Goal: Transaction & Acquisition: Download file/media

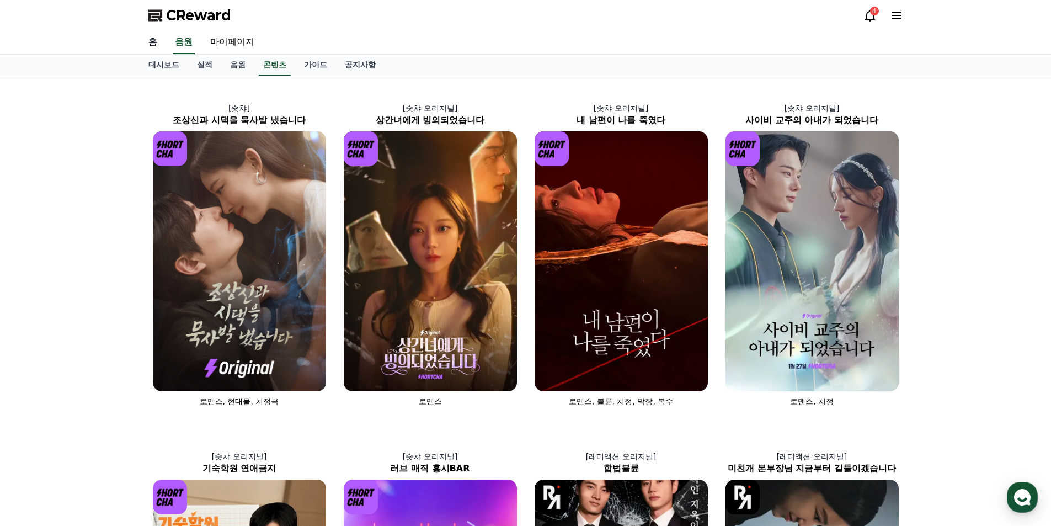
click at [157, 44] on link "홈" at bounding box center [153, 42] width 26 height 23
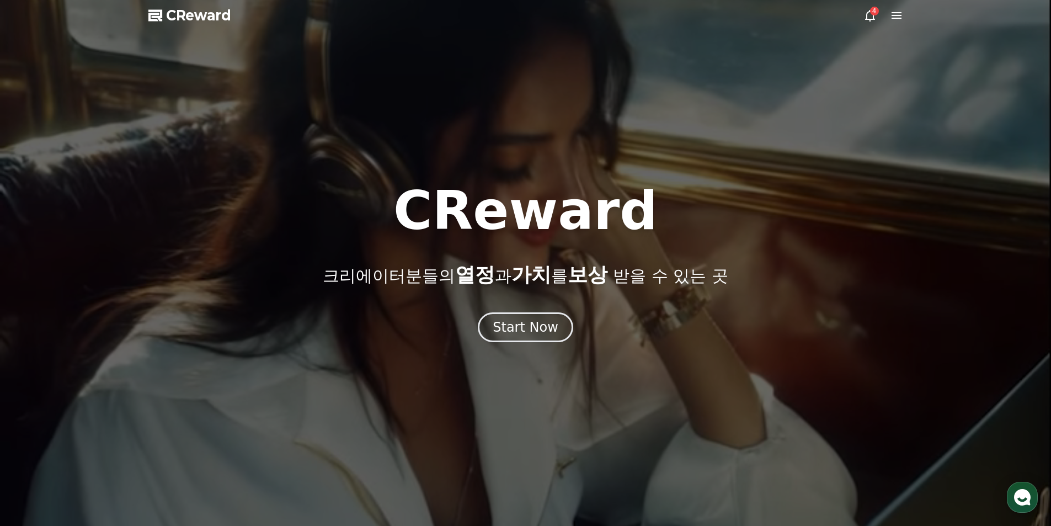
click at [509, 344] on div at bounding box center [525, 263] width 1051 height 526
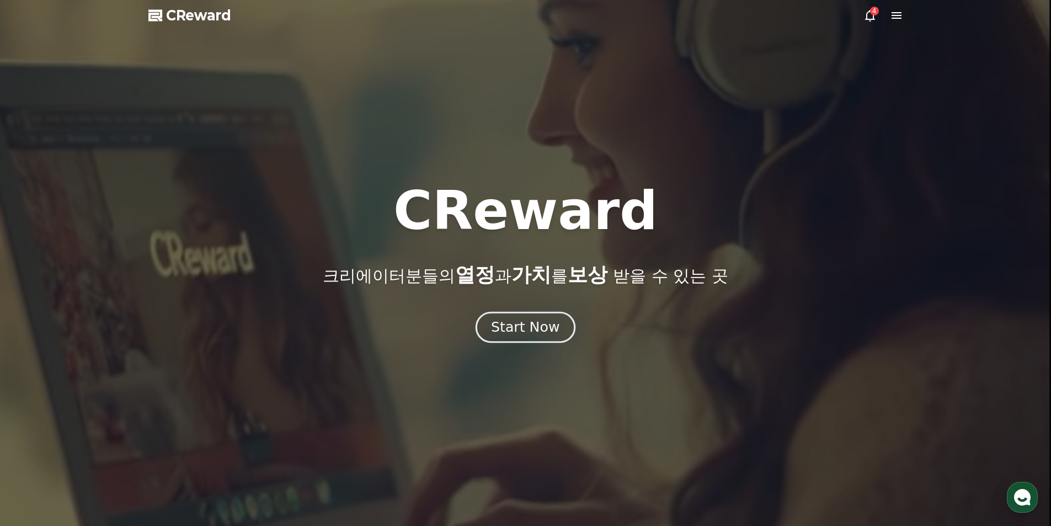
click at [494, 315] on button "Start Now" at bounding box center [526, 326] width 100 height 31
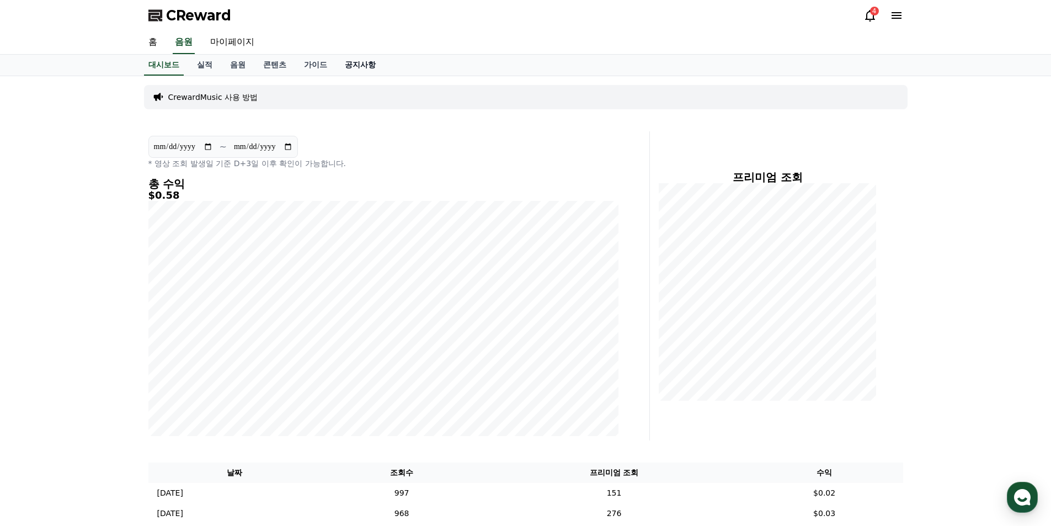
click at [351, 67] on link "공지사항" at bounding box center [360, 65] width 49 height 21
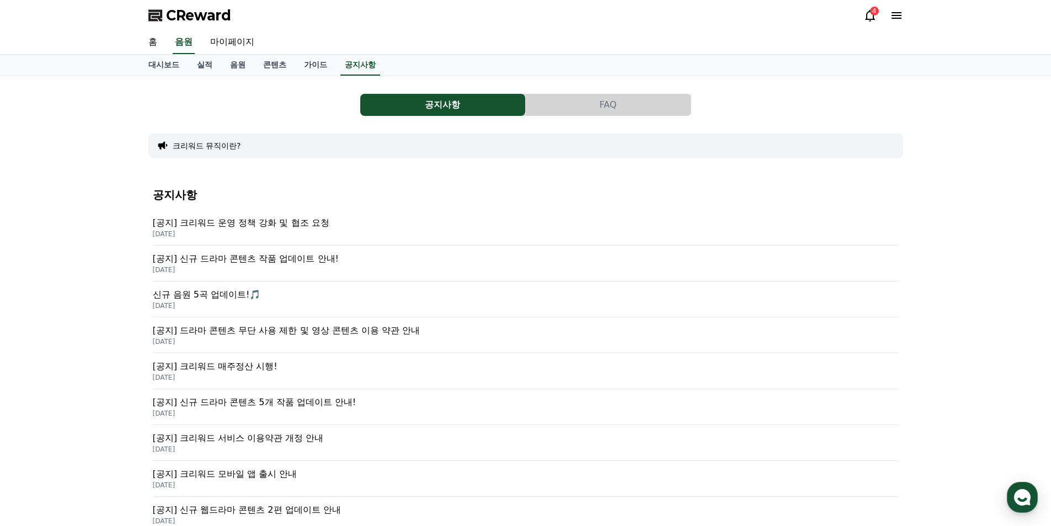
click at [289, 222] on p "[공지] 크리워드 운영 정책 강화 및 협조 요청" at bounding box center [526, 222] width 746 height 13
click at [274, 222] on p "[공지] 크리워드 운영 정책 강화 및 협조 요청" at bounding box center [526, 222] width 746 height 13
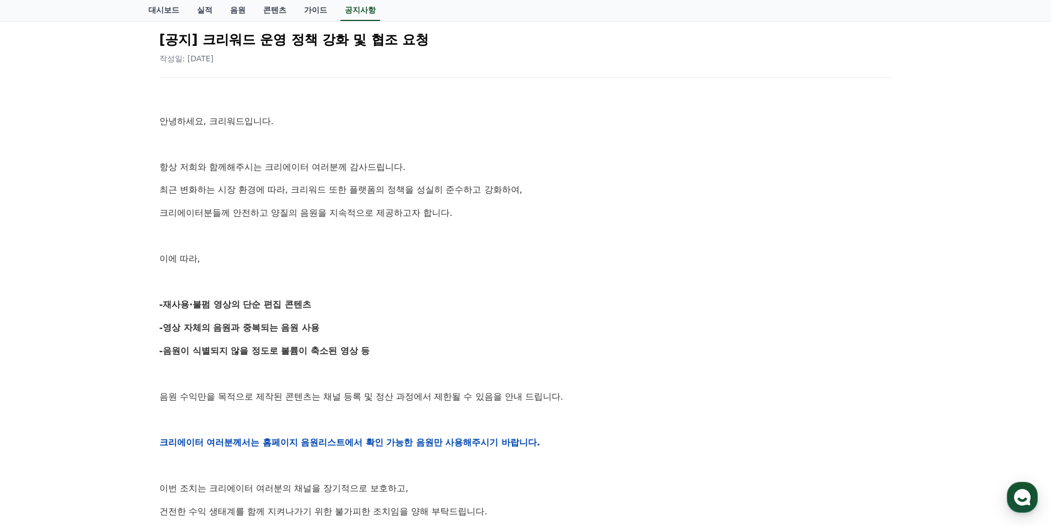
scroll to position [221, 0]
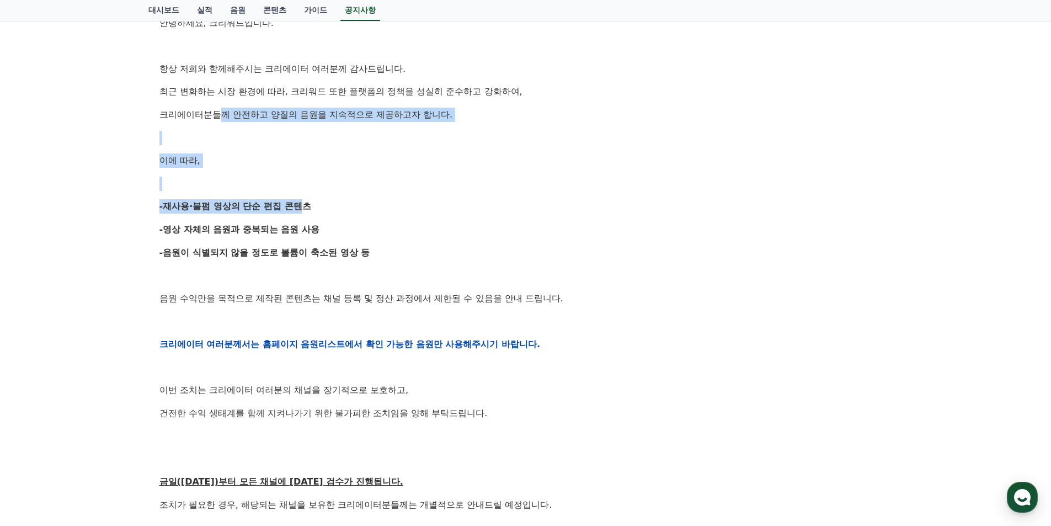
drag, startPoint x: 218, startPoint y: 116, endPoint x: 330, endPoint y: 215, distance: 149.7
click at [330, 215] on div "안녕하세요, 크리워드입니다. 항상 저희와 함께해주시는 크리에이터 여러분께 감사드립니다. 최근 변화하는 시장 환경에 따라, 크리워드 또한 플랫폼…" at bounding box center [525, 344] width 733 height 702
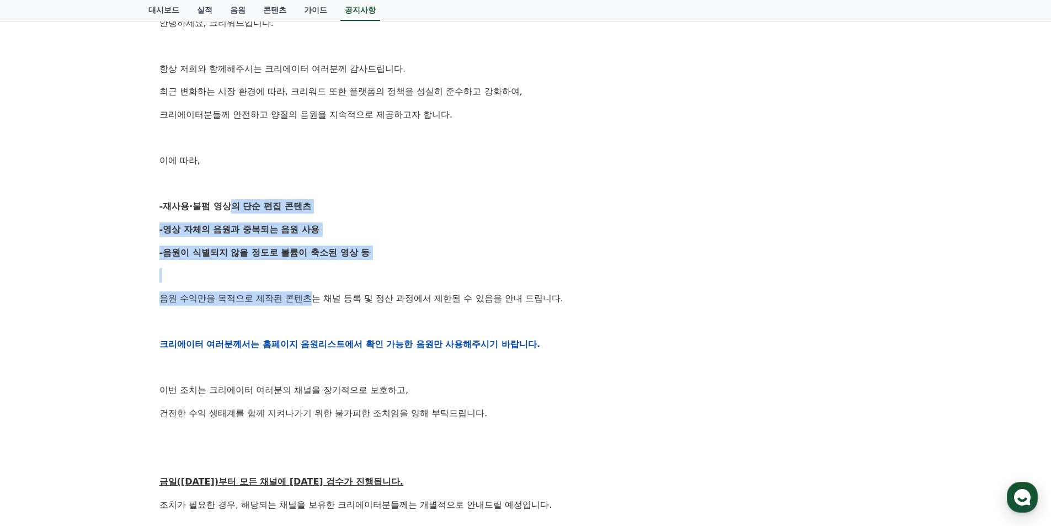
drag, startPoint x: 259, startPoint y: 253, endPoint x: 316, endPoint y: 290, distance: 68.1
click at [316, 290] on div "안녕하세요, 크리워드입니다. 항상 저희와 함께해주시는 크리에이터 여러분께 감사드립니다. 최근 변화하는 시장 환경에 따라, 크리워드 또한 플랫폼…" at bounding box center [525, 344] width 733 height 702
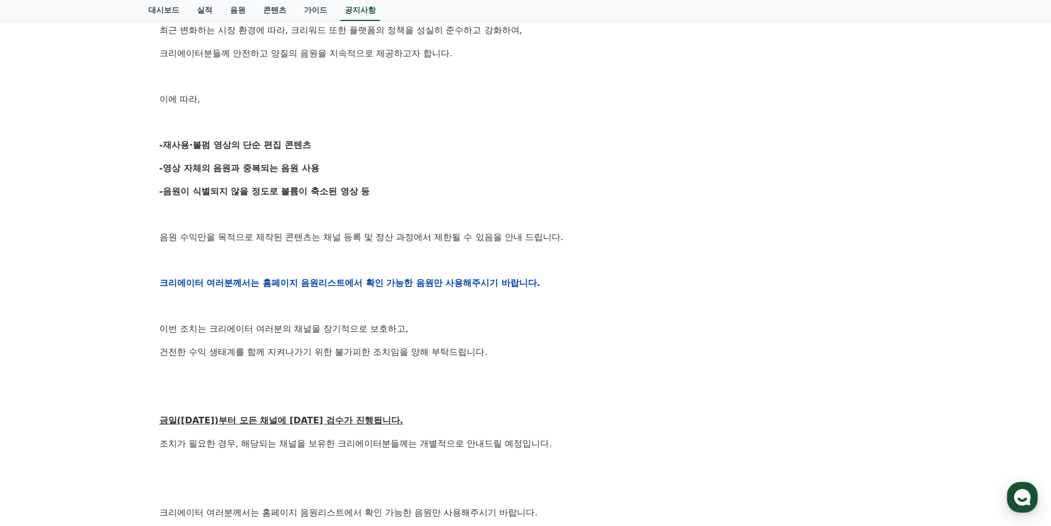
scroll to position [331, 0]
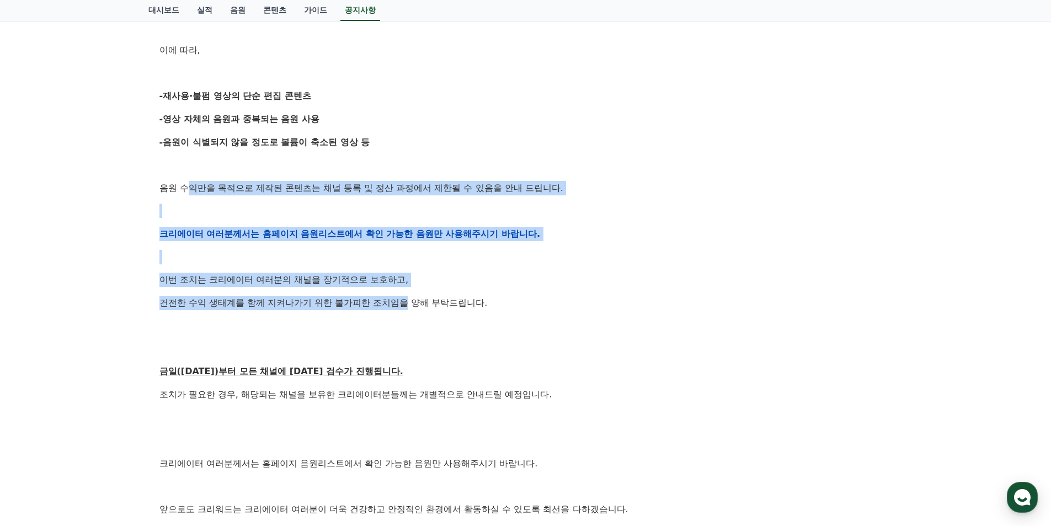
drag, startPoint x: 324, startPoint y: 274, endPoint x: 432, endPoint y: 313, distance: 115.0
click at [430, 313] on div "안녕하세요, 크리워드입니다. 항상 저희와 함께해주시는 크리에이터 여러분께 감사드립니다. 최근 변화하는 시장 환경에 따라, 크리워드 또한 플랫폼…" at bounding box center [525, 233] width 733 height 702
click at [432, 313] on div "안녕하세요, 크리워드입니다. 항상 저희와 함께해주시는 크리에이터 여러분께 감사드립니다. 최근 변화하는 시장 환경에 따라, 크리워드 또한 플랫폼…" at bounding box center [525, 233] width 733 height 702
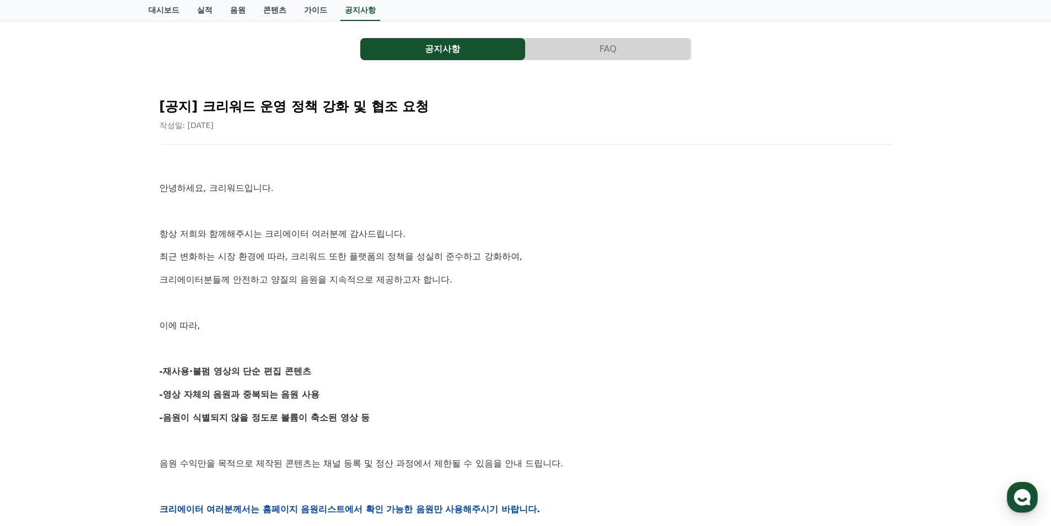
scroll to position [0, 0]
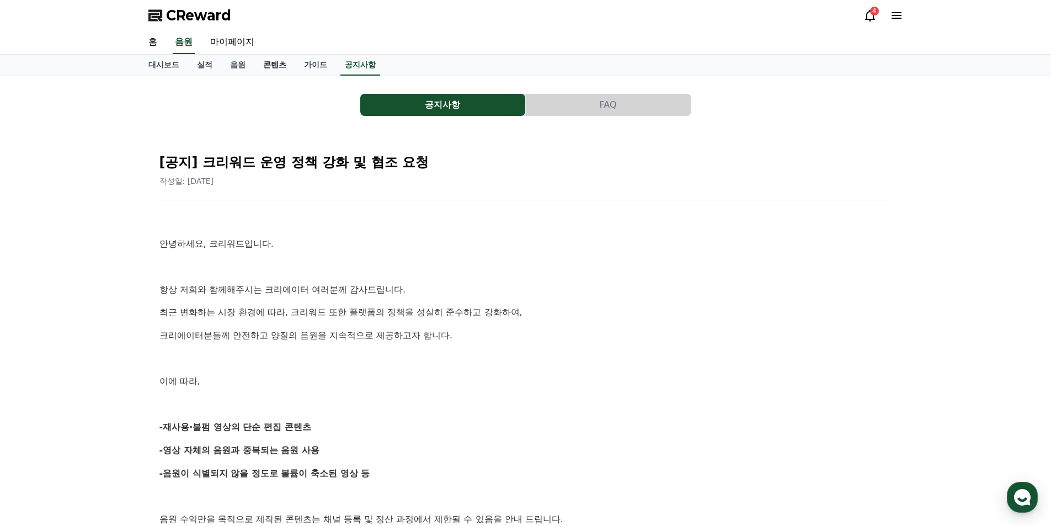
click at [271, 67] on link "콘텐츠" at bounding box center [274, 65] width 41 height 21
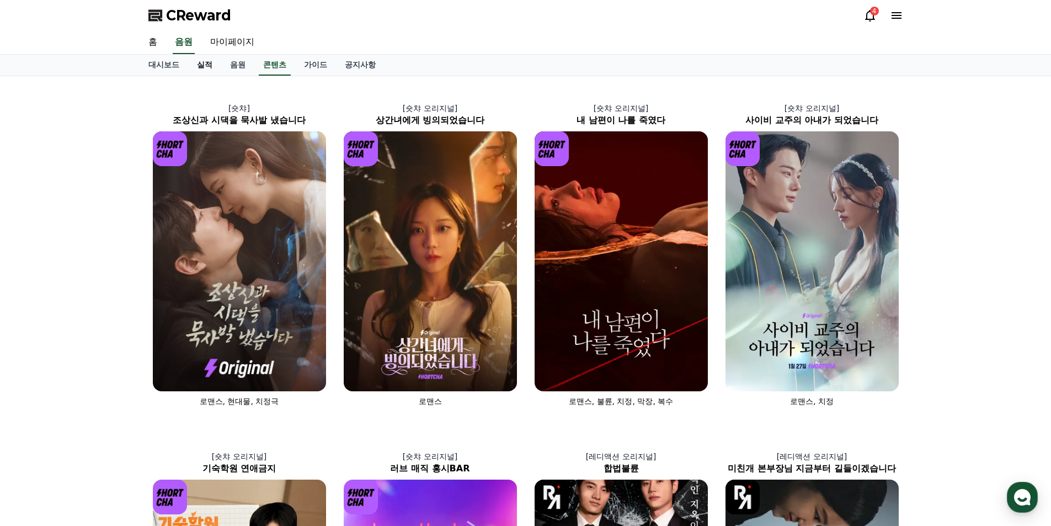
click at [209, 64] on link "실적" at bounding box center [204, 65] width 33 height 21
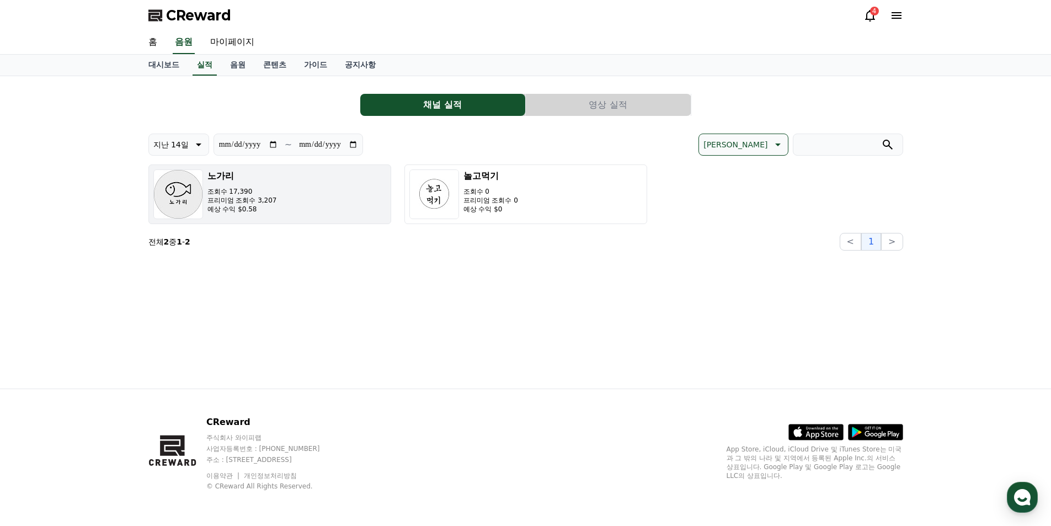
click at [303, 213] on button "노가리 조회수 17,390 프리미엄 조회수 3,207 예상 수익 $0.58" at bounding box center [269, 194] width 243 height 60
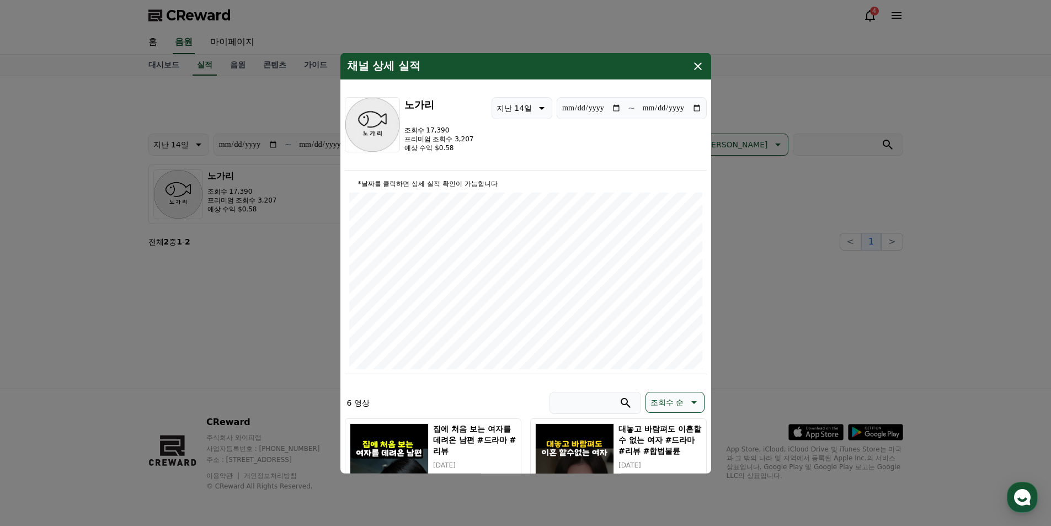
click at [697, 66] on icon "modal" at bounding box center [698, 66] width 8 height 8
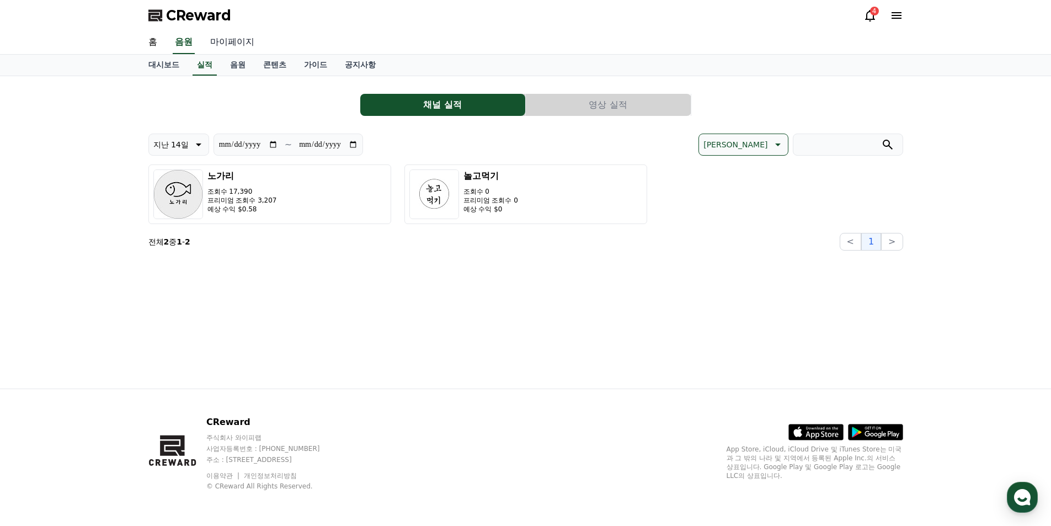
click at [230, 45] on link "마이페이지" at bounding box center [232, 42] width 62 height 23
select select "**********"
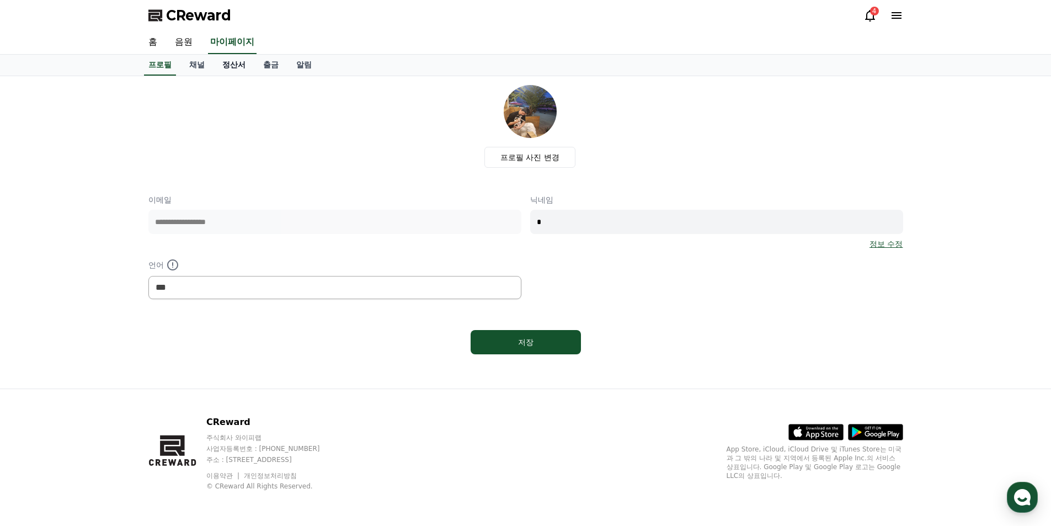
click at [231, 68] on link "정산서" at bounding box center [234, 65] width 41 height 21
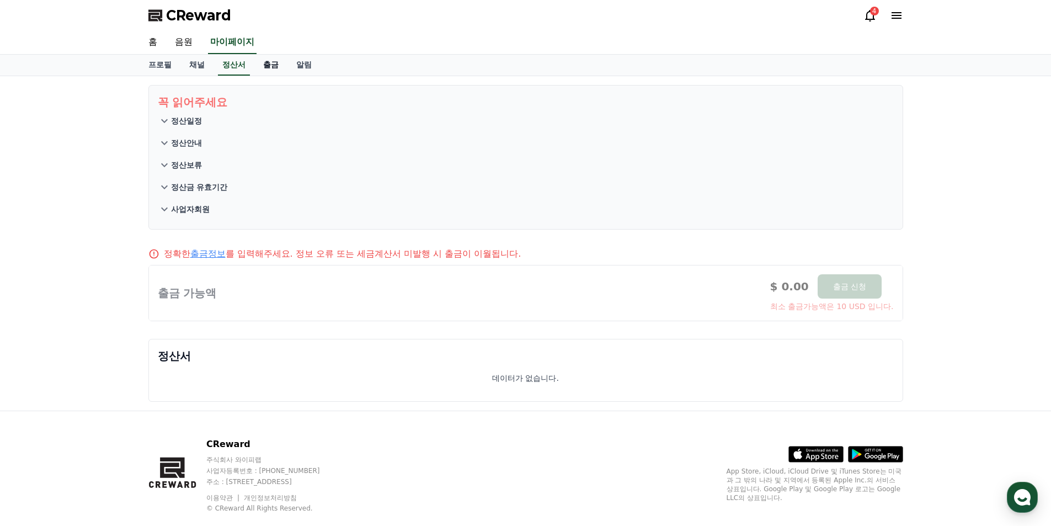
click at [265, 63] on link "출금" at bounding box center [270, 65] width 33 height 21
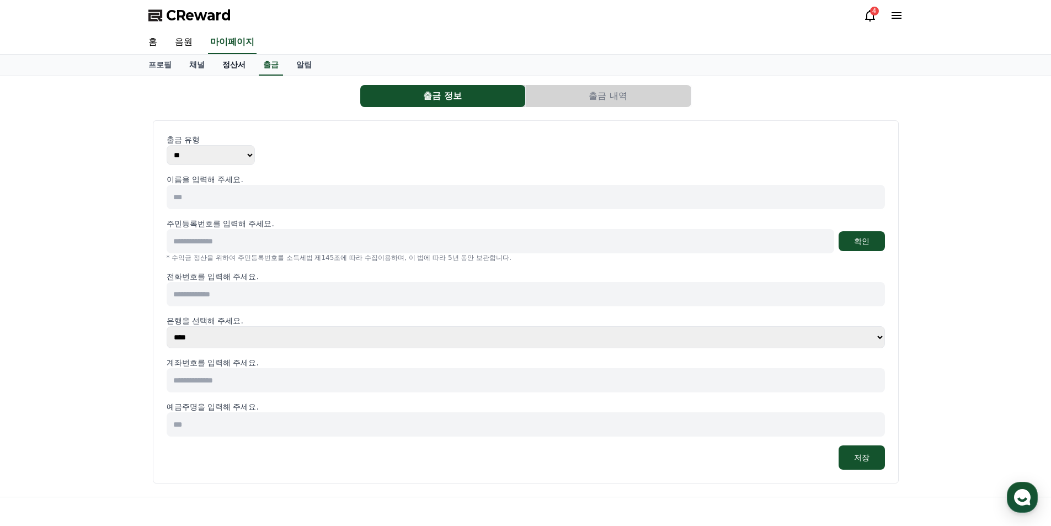
click at [230, 64] on link "정산서" at bounding box center [234, 65] width 41 height 21
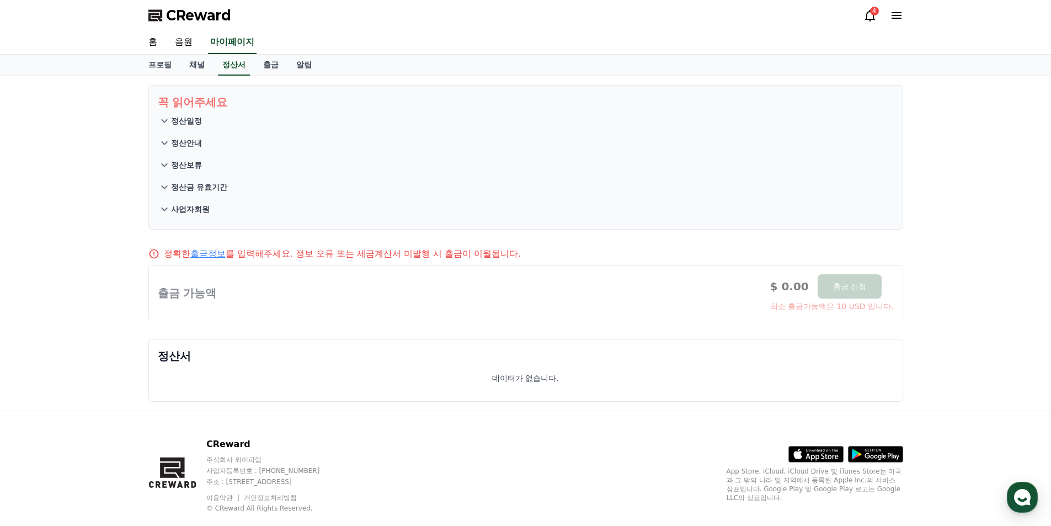
drag, startPoint x: 212, startPoint y: 290, endPoint x: 233, endPoint y: 289, distance: 21.6
click at [215, 290] on div at bounding box center [526, 292] width 754 height 55
click at [388, 302] on div at bounding box center [526, 292] width 754 height 55
click at [195, 121] on p "정산일정" at bounding box center [186, 120] width 31 height 11
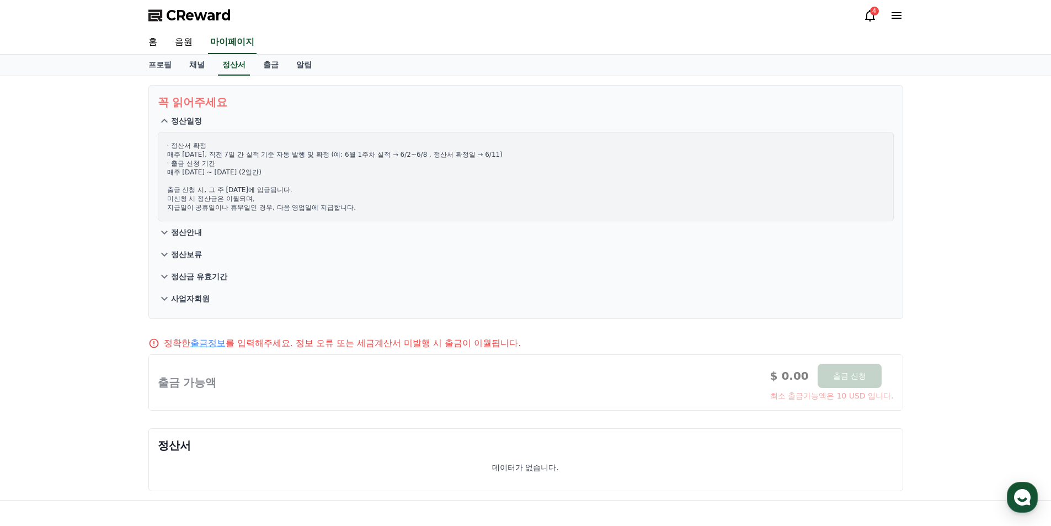
click at [195, 121] on p "정산일정" at bounding box center [186, 120] width 31 height 11
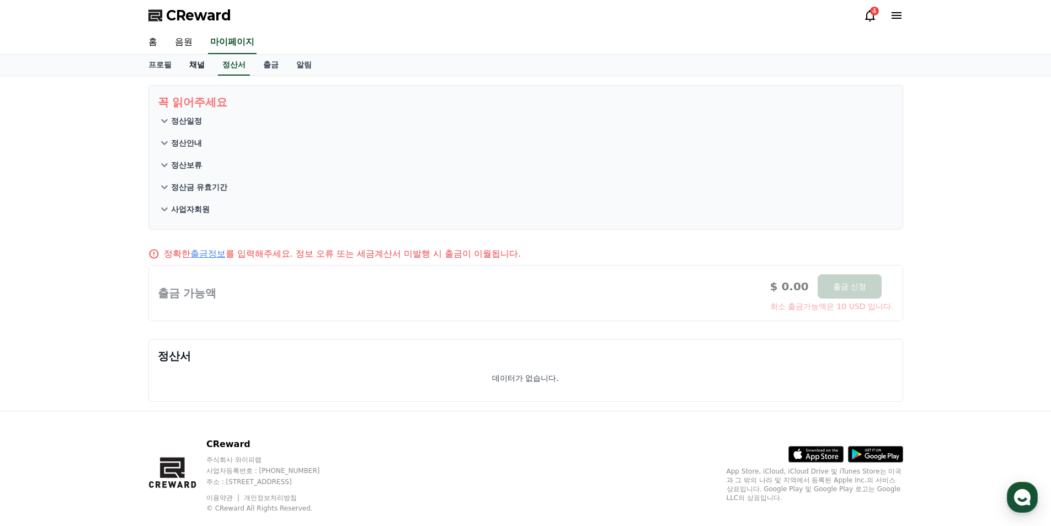
click at [186, 66] on link "채널" at bounding box center [196, 65] width 33 height 21
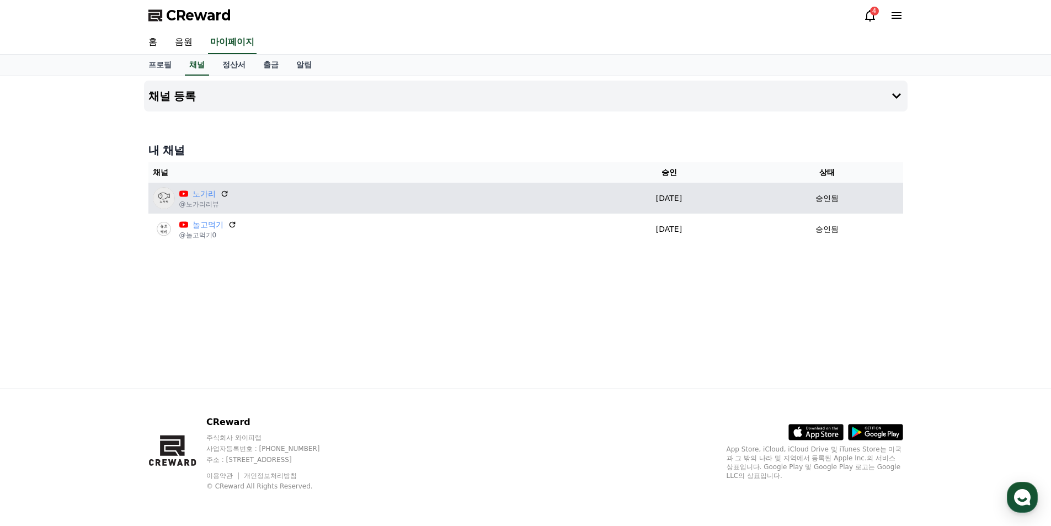
click at [287, 199] on div "노가리 @노가리리뷰" at bounding box center [367, 198] width 429 height 22
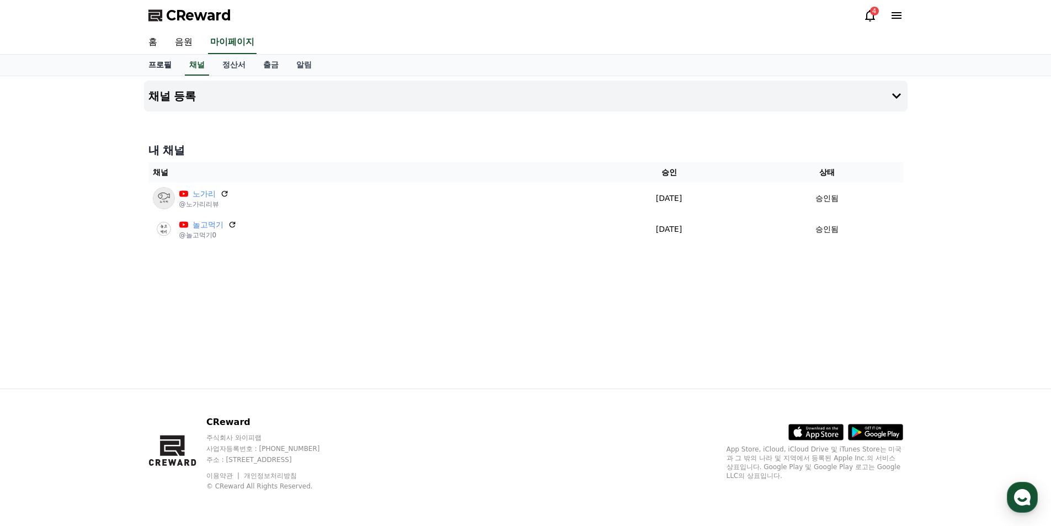
click at [159, 62] on link "프로필" at bounding box center [160, 65] width 41 height 21
select select "**********"
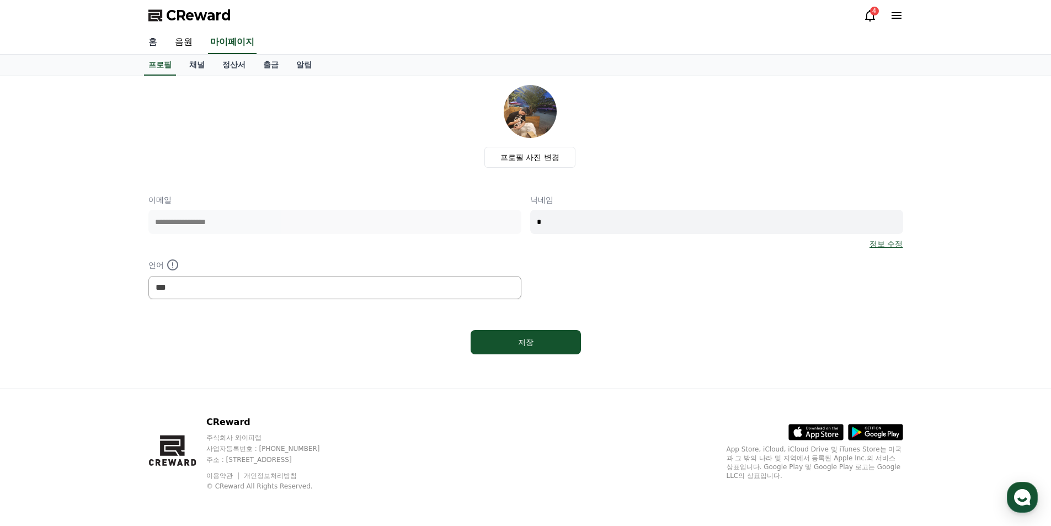
click at [158, 41] on link "홈" at bounding box center [153, 42] width 26 height 23
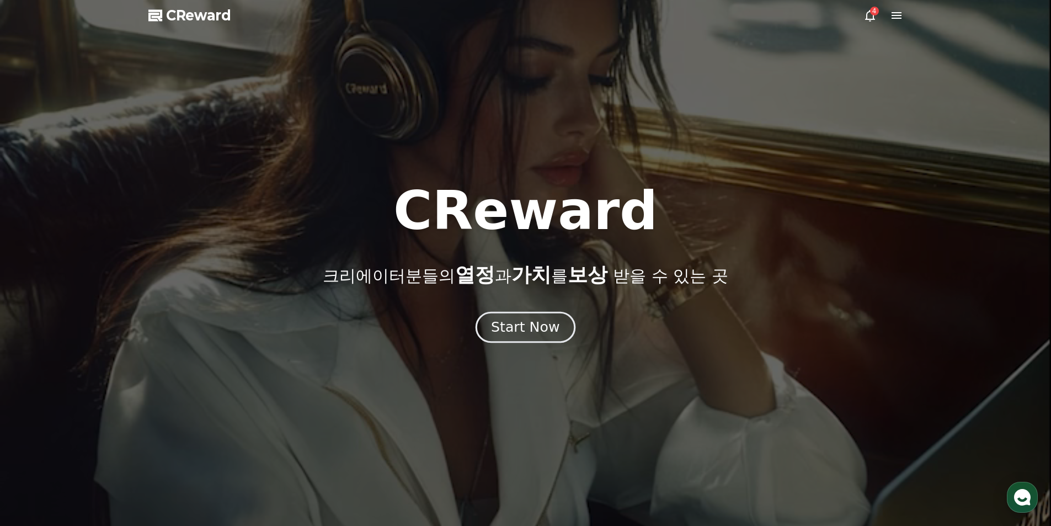
click at [502, 334] on div "Start Now" at bounding box center [525, 327] width 68 height 19
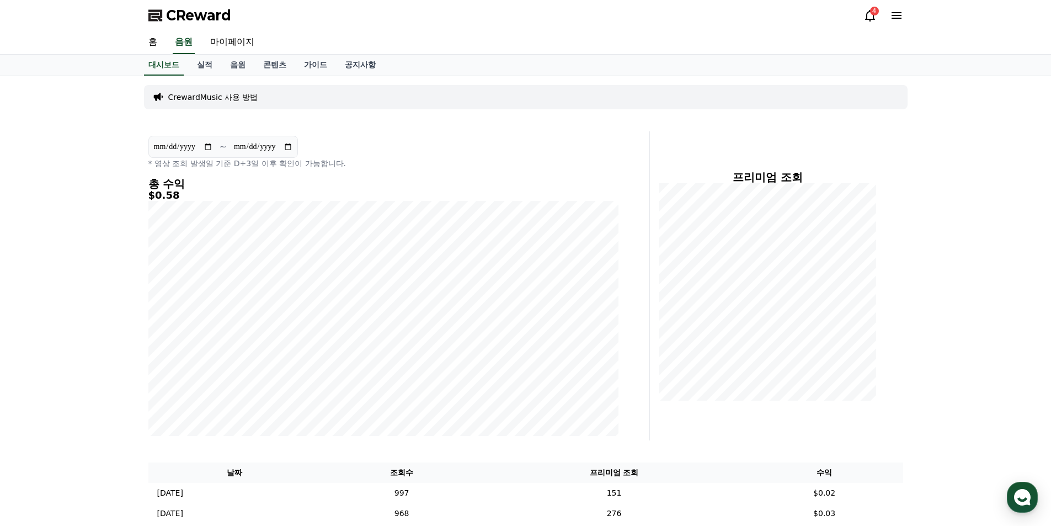
click at [872, 14] on div "4" at bounding box center [874, 11] width 9 height 9
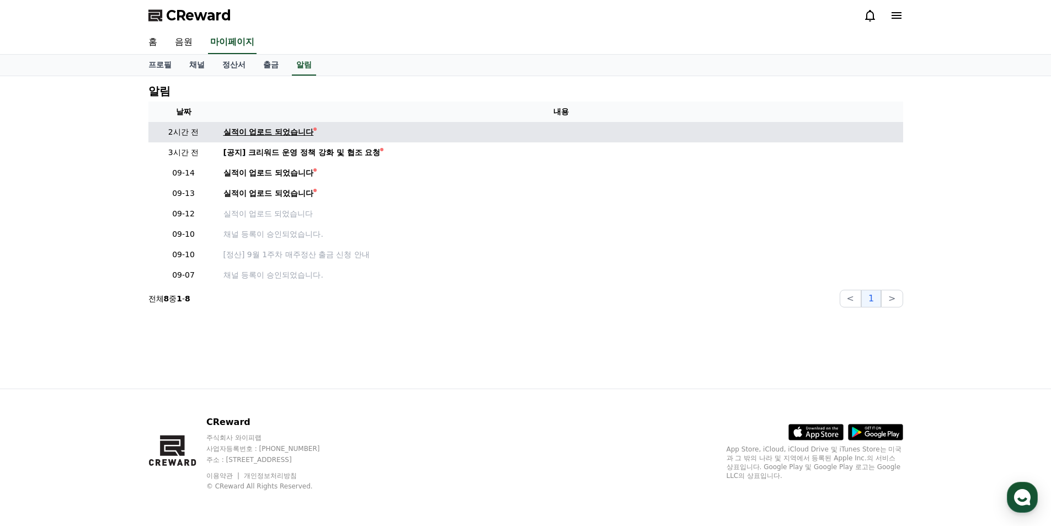
click at [281, 136] on div "실적이 업로드 되었습니다" at bounding box center [268, 132] width 90 height 12
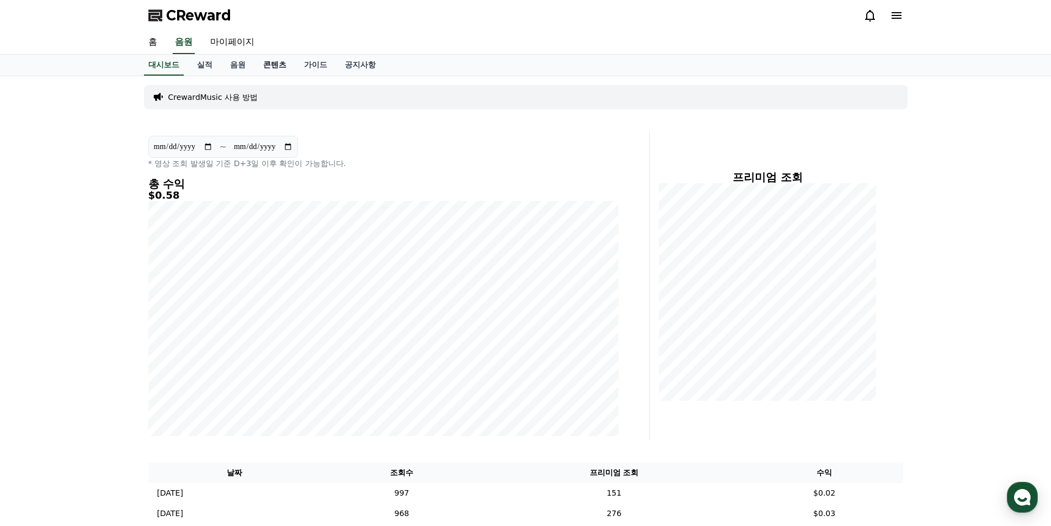
click at [282, 60] on link "콘텐츠" at bounding box center [274, 65] width 41 height 21
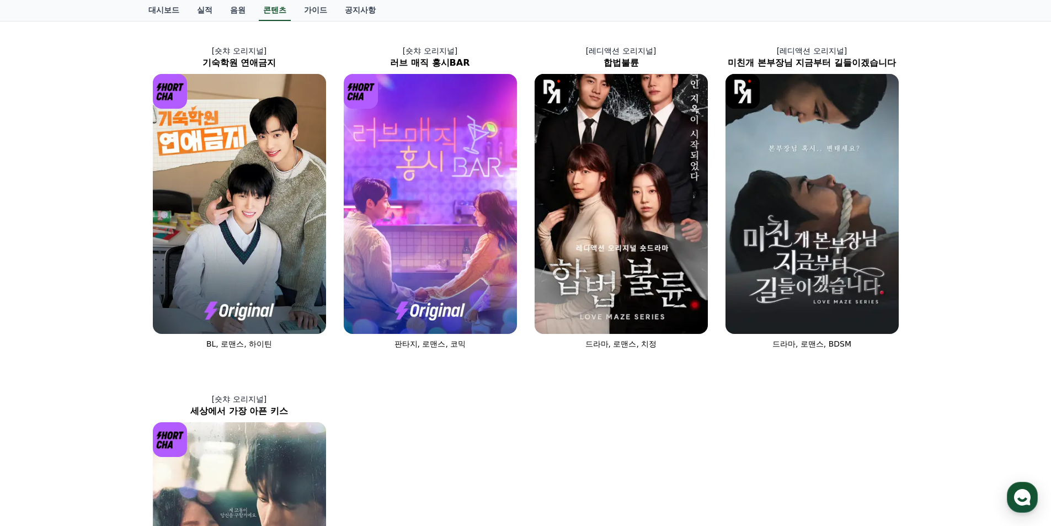
scroll to position [276, 0]
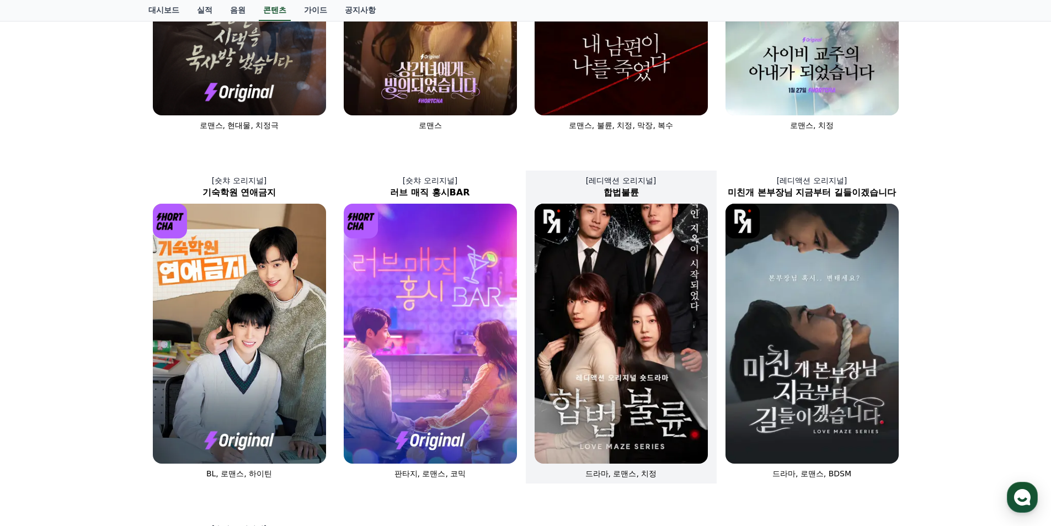
click at [617, 249] on img at bounding box center [621, 334] width 173 height 260
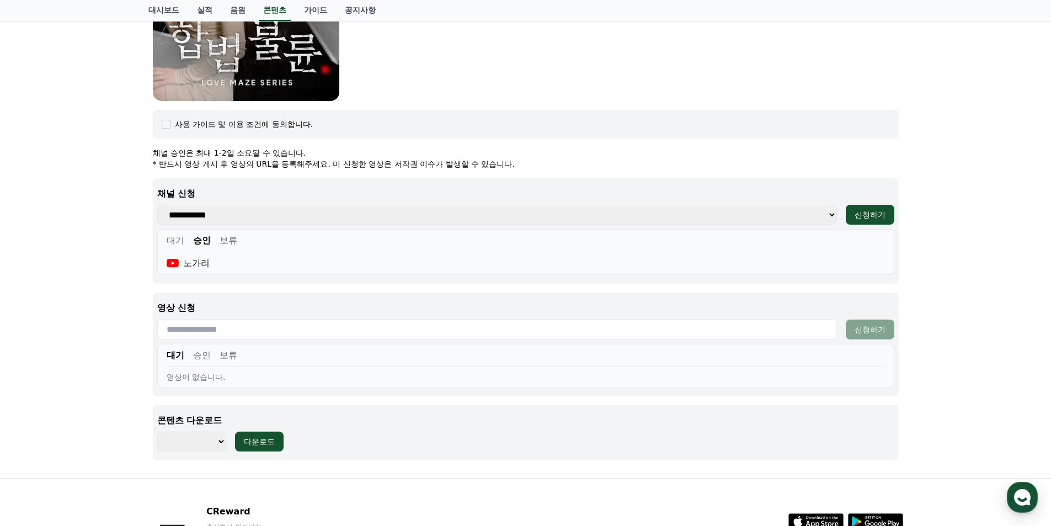
scroll to position [437, 0]
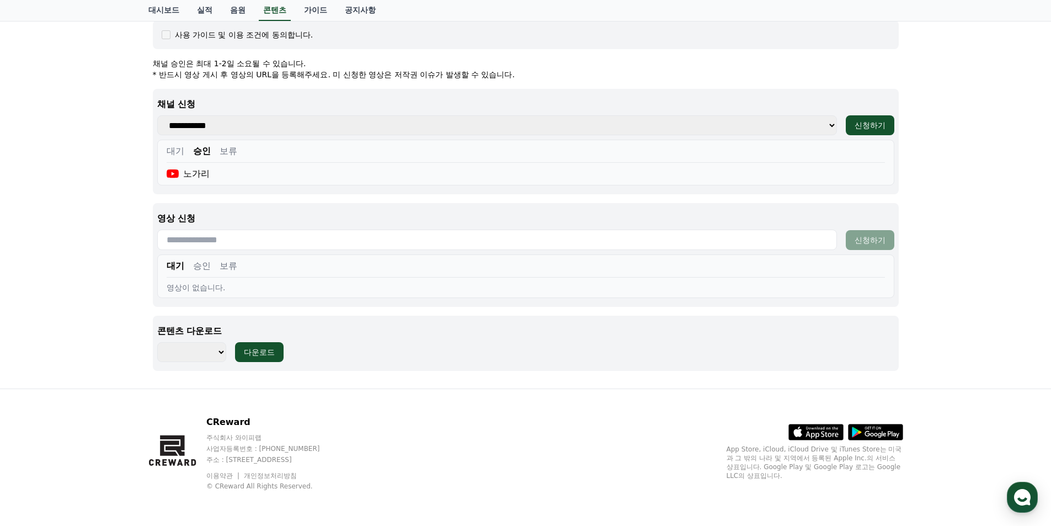
click at [206, 351] on select "******** ******** ******** ******** ******** ******** ******** ******** *******…" at bounding box center [191, 352] width 69 height 20
select select "**********"
click at [157, 342] on select "******** ******** ******** ******** ******** ******** ******** ******** *******…" at bounding box center [191, 352] width 69 height 20
click at [267, 351] on div "다운로드" at bounding box center [259, 351] width 31 height 11
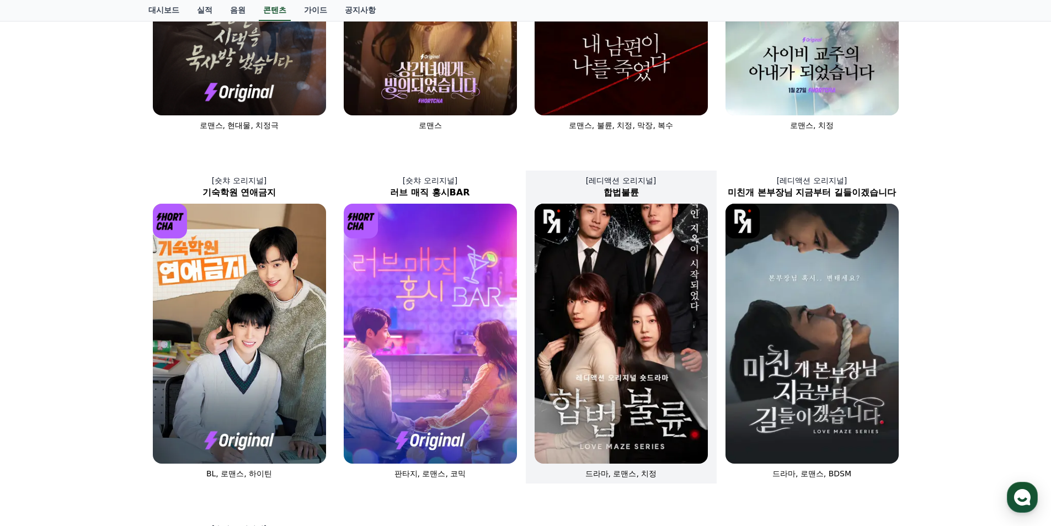
click at [667, 299] on img at bounding box center [621, 334] width 173 height 260
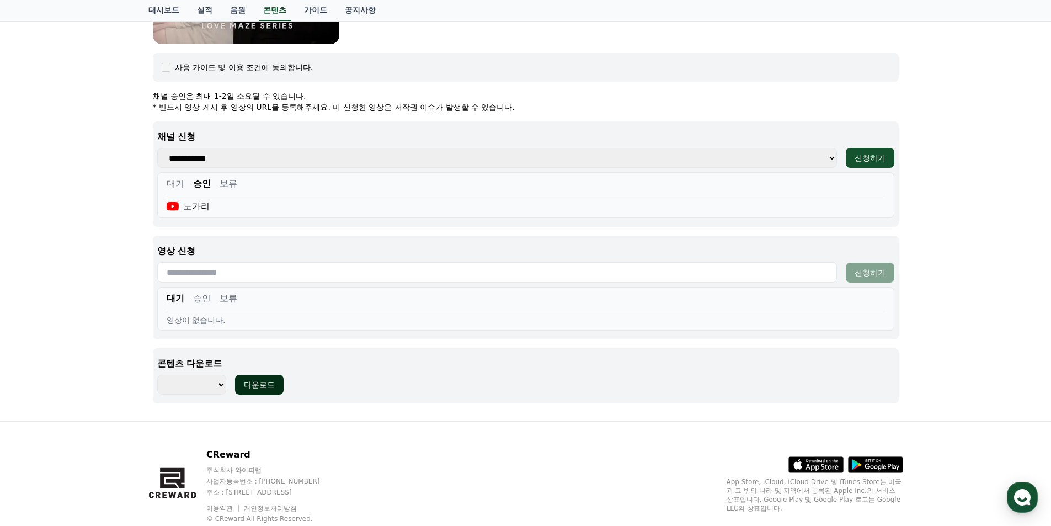
scroll to position [437, 0]
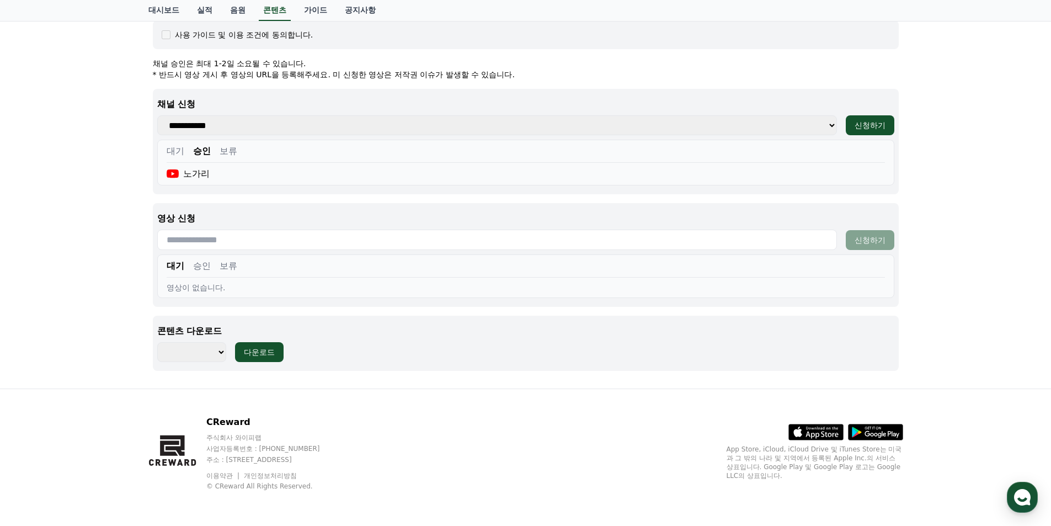
click at [220, 345] on select "******** ******** ******** ******** ******** ******** ******** ******** *******…" at bounding box center [191, 352] width 69 height 20
click at [217, 348] on select "******** ******** ******** ******** ******** ******** ******** ******** *******…" at bounding box center [191, 352] width 69 height 20
select select "**********"
click at [157, 342] on select "******** ******** ******** ******** ******** ******** ******** ******** *******…" at bounding box center [191, 352] width 69 height 20
click at [258, 350] on div "다운로드" at bounding box center [259, 351] width 31 height 11
